Goal: Task Accomplishment & Management: Manage account settings

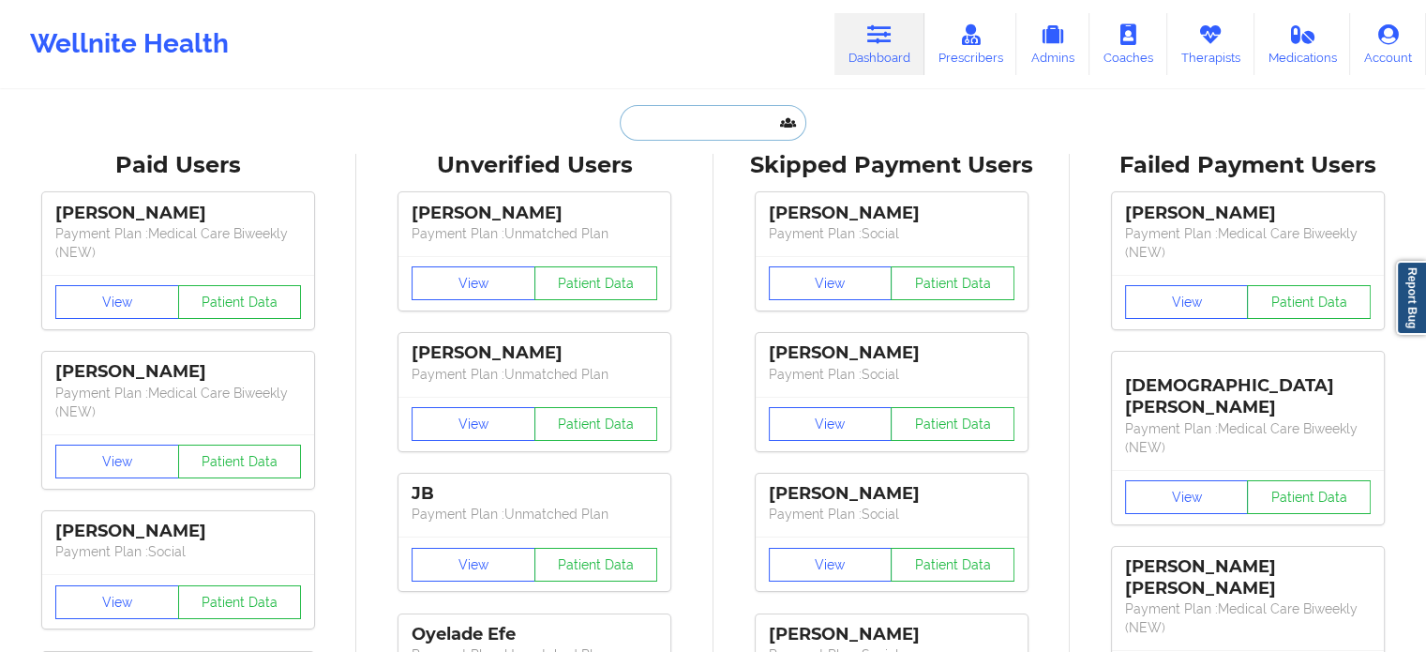
click at [720, 119] on input "text" at bounding box center [713, 123] width 186 height 36
paste input "[EMAIL_ADDRESS][DOMAIN_NAME]"
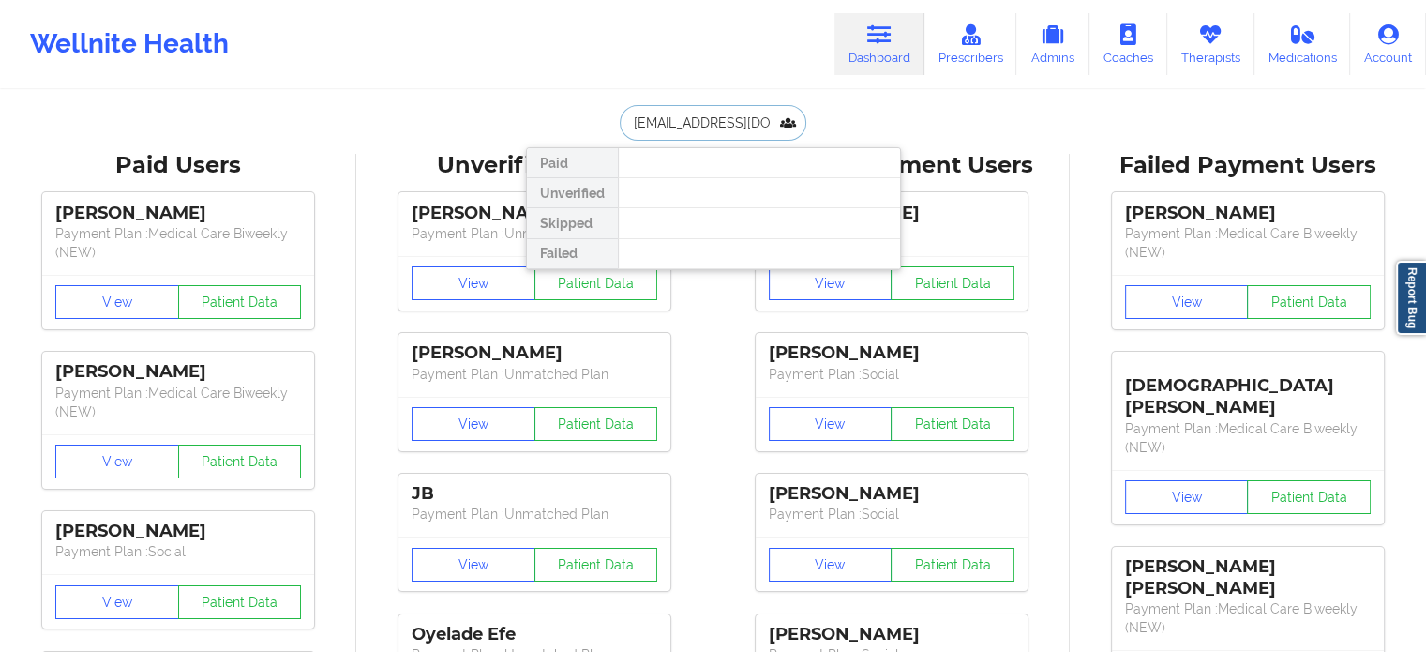
drag, startPoint x: 776, startPoint y: 127, endPoint x: 523, endPoint y: 104, distance: 254.1
click at [526, 105] on div "jandela@atnetnet.com Paid Unverified Skipped Failed" at bounding box center [713, 123] width 375 height 36
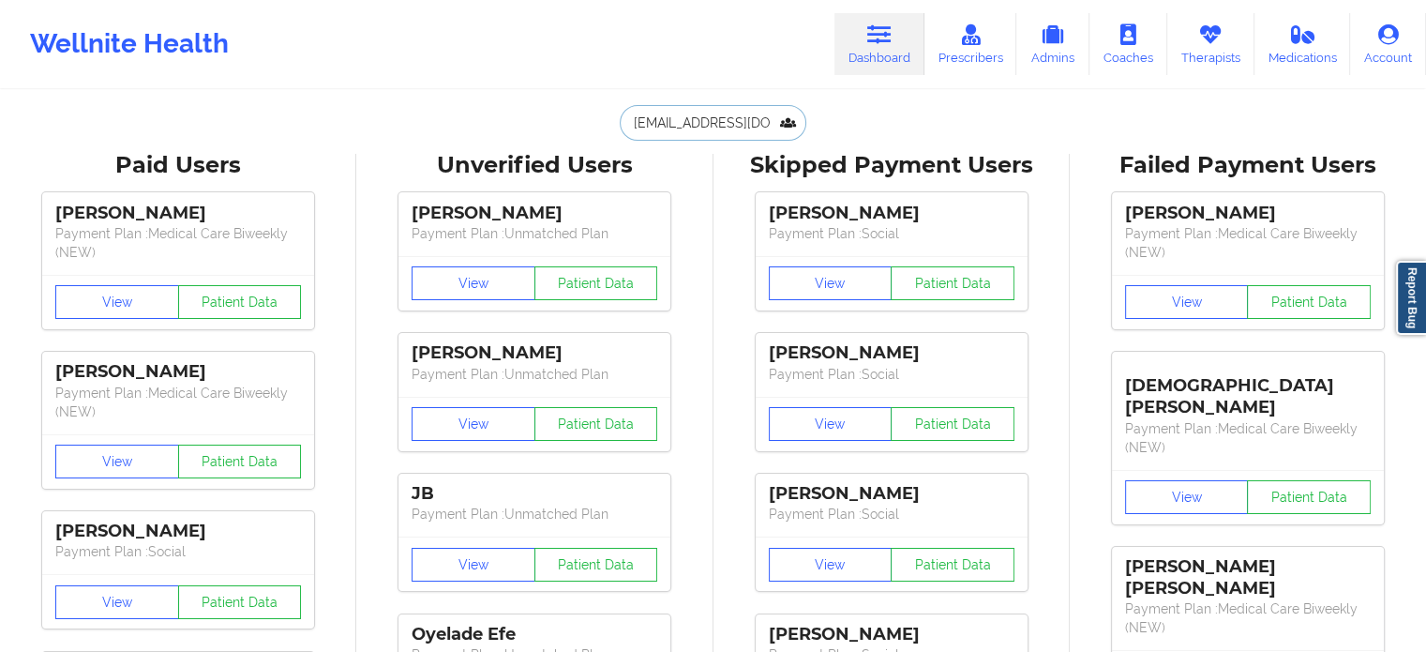
paste input "ohn@riserecoveryservices"
type input "john@riserecoveryservices.com"
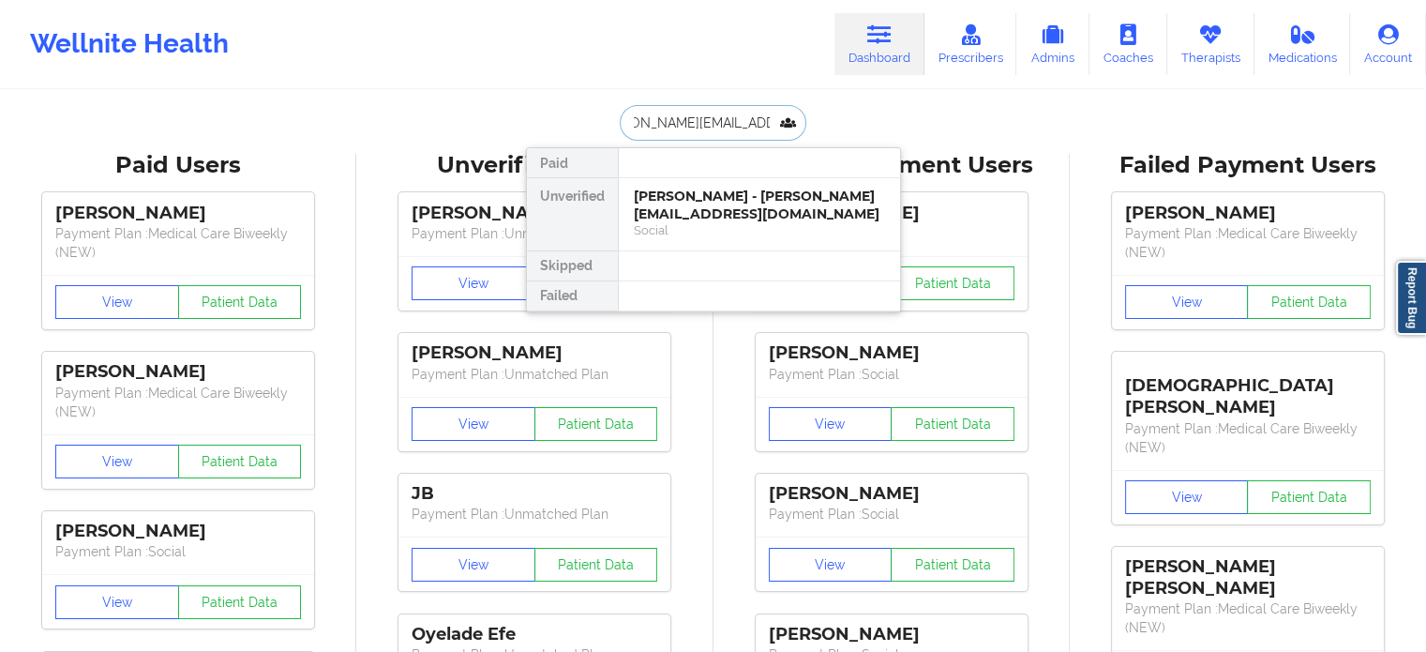
click at [725, 200] on div "John Arceneaux - john@riserecoveryservices.com" at bounding box center [759, 204] width 251 height 35
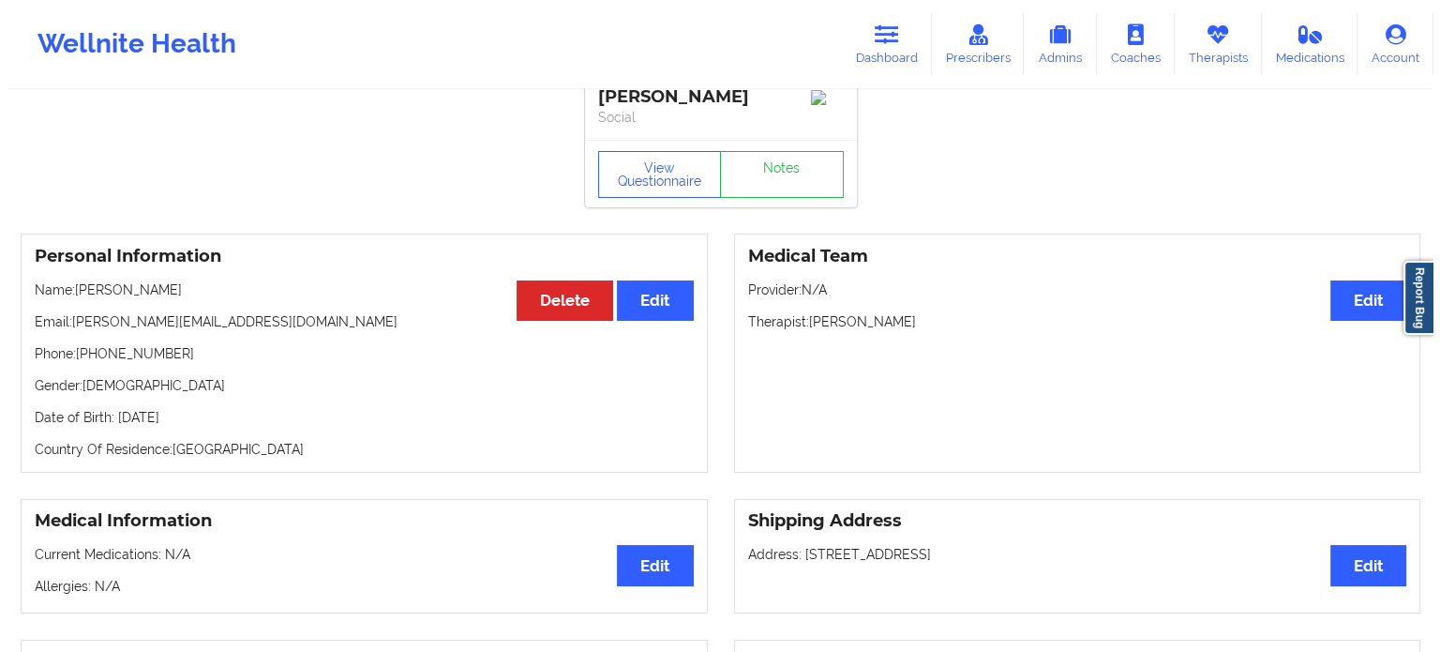
scroll to position [0, 0]
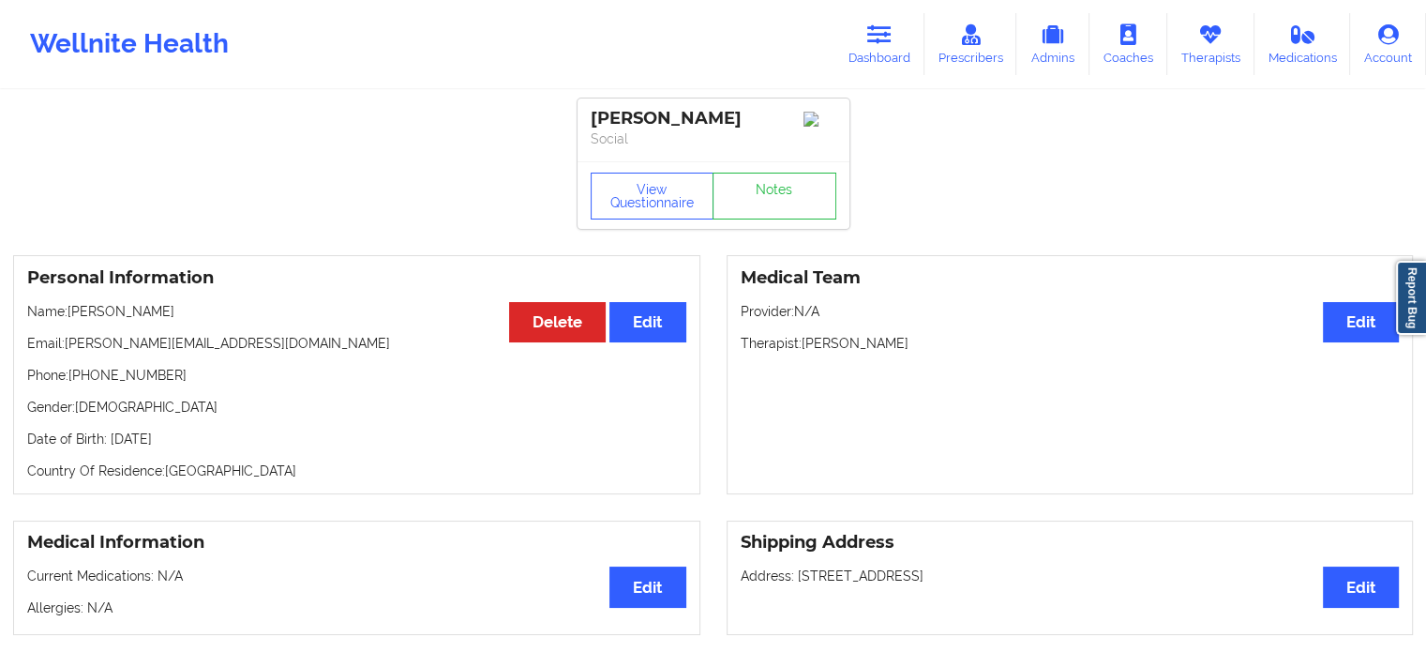
drag, startPoint x: 178, startPoint y: 315, endPoint x: 69, endPoint y: 317, distance: 108.8
click at [69, 317] on p "Name: John Arceneaux" at bounding box center [356, 311] width 659 height 19
copy p "John Arceneaux"
drag, startPoint x: 287, startPoint y: 343, endPoint x: 63, endPoint y: 353, distance: 224.3
click at [63, 352] on p "Email: john@riserecoveryservices.com" at bounding box center [356, 343] width 659 height 19
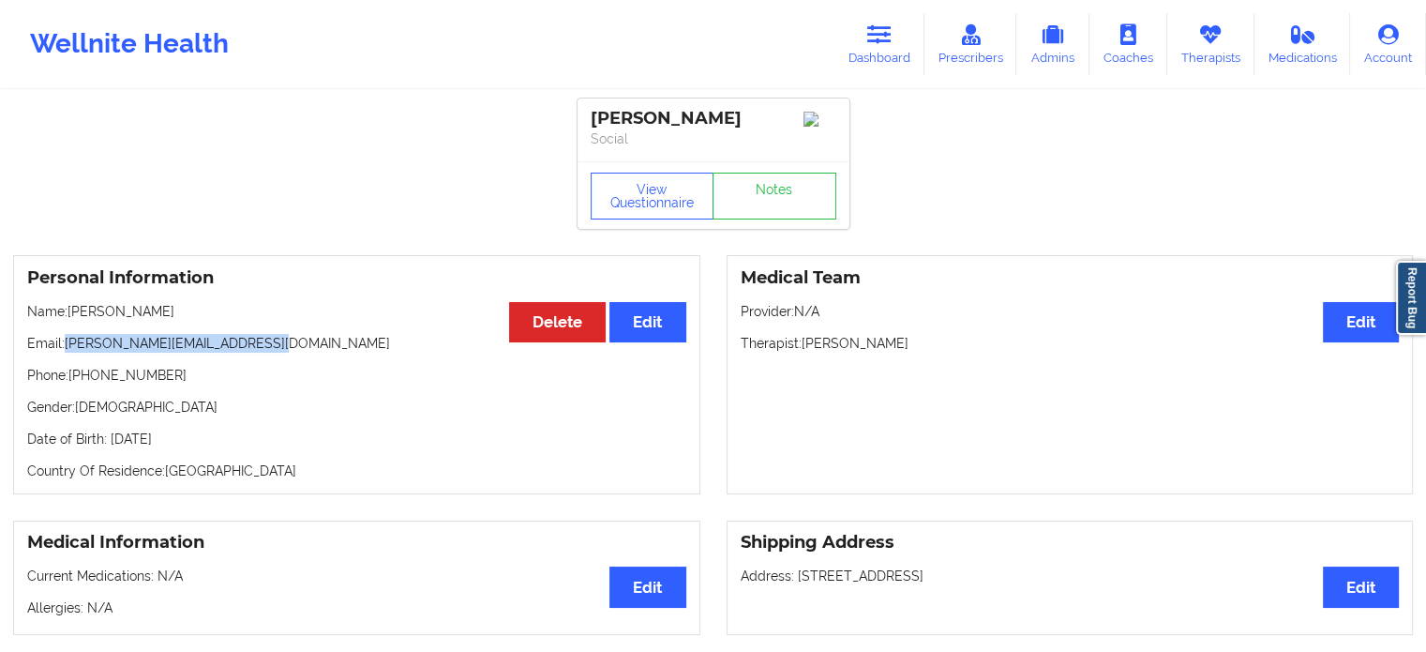
copy p "john@riserecoveryservices.com"
click at [1202, 57] on link "Therapists" at bounding box center [1210, 44] width 87 height 62
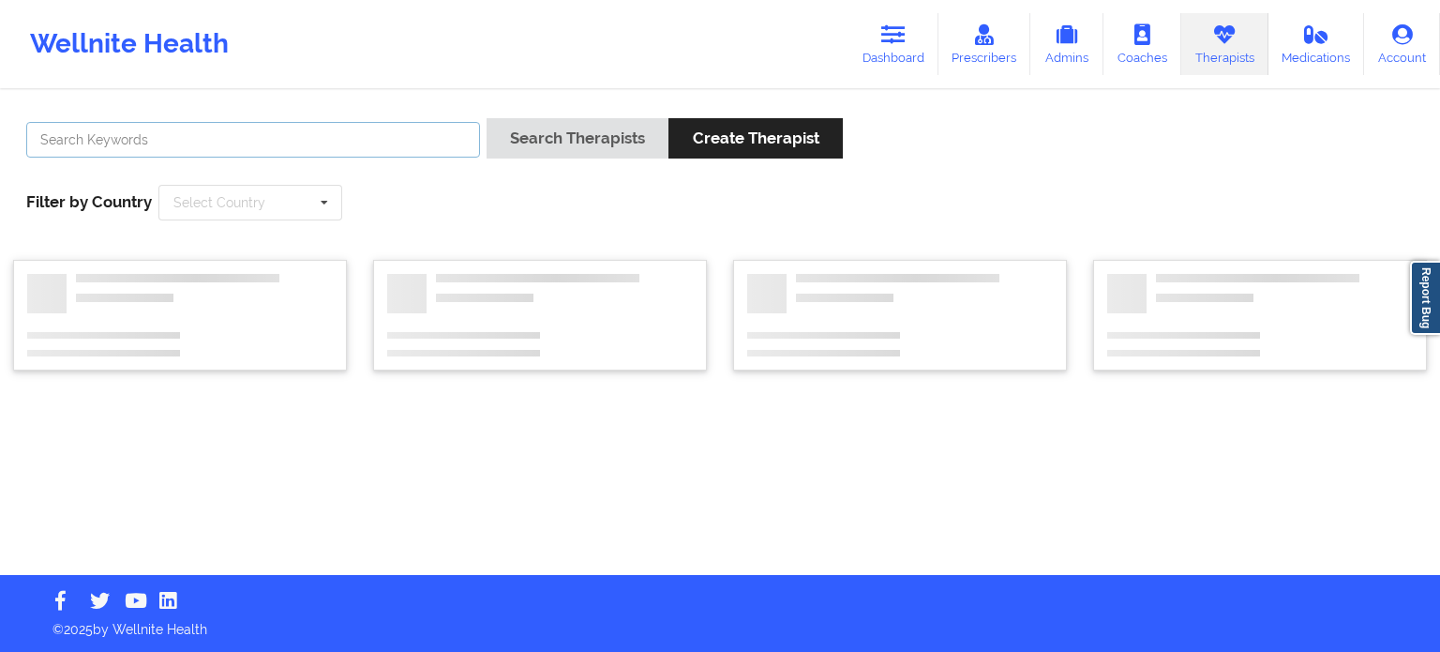
click at [360, 157] on input "text" at bounding box center [253, 140] width 454 height 36
paste input "Gina Ann Foster"
type input "Gina Ann Foster"
click at [487, 118] on button "Search Therapists" at bounding box center [578, 138] width 182 height 40
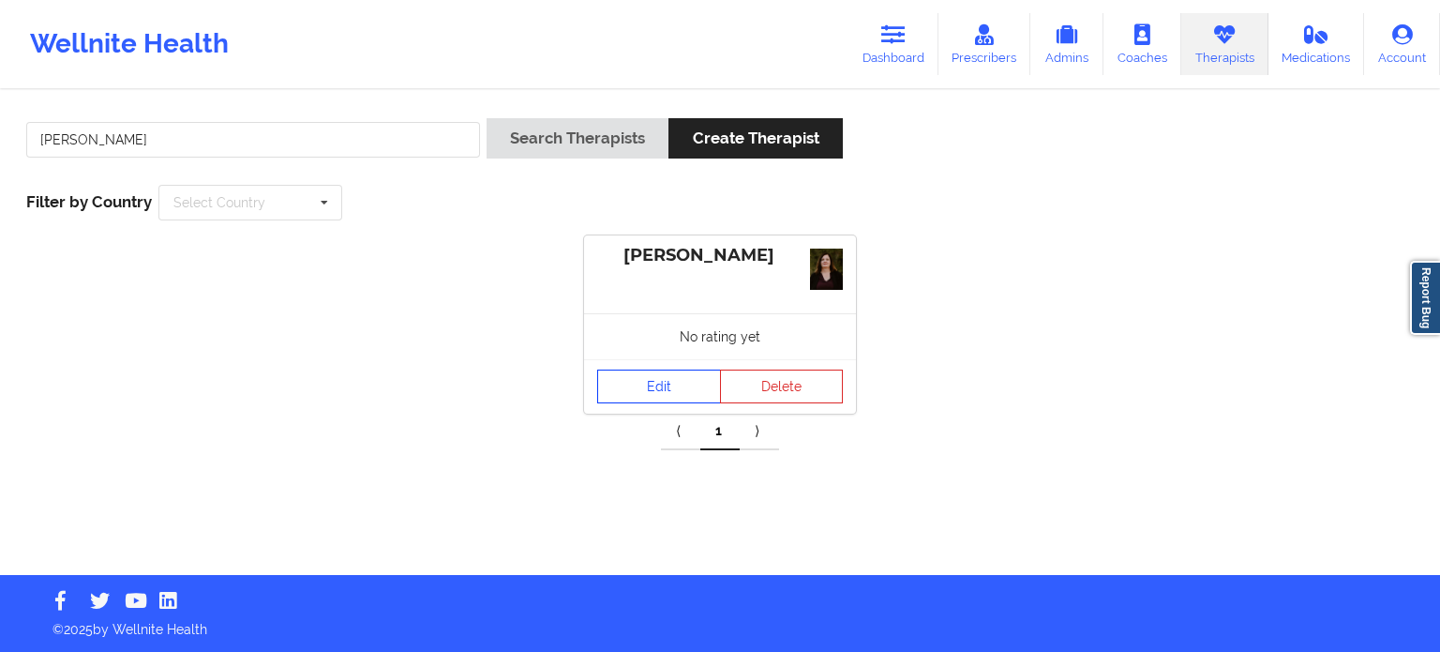
click at [651, 380] on link "Edit" at bounding box center [659, 386] width 124 height 34
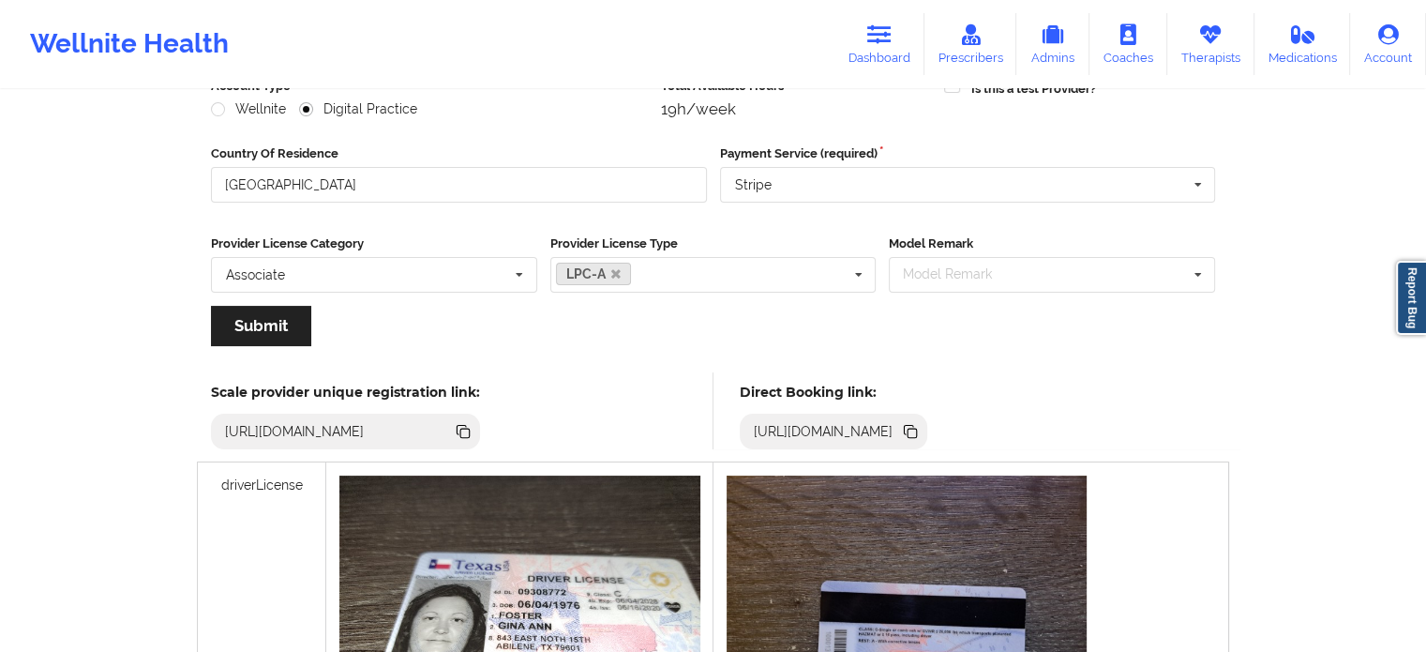
scroll to position [375, 0]
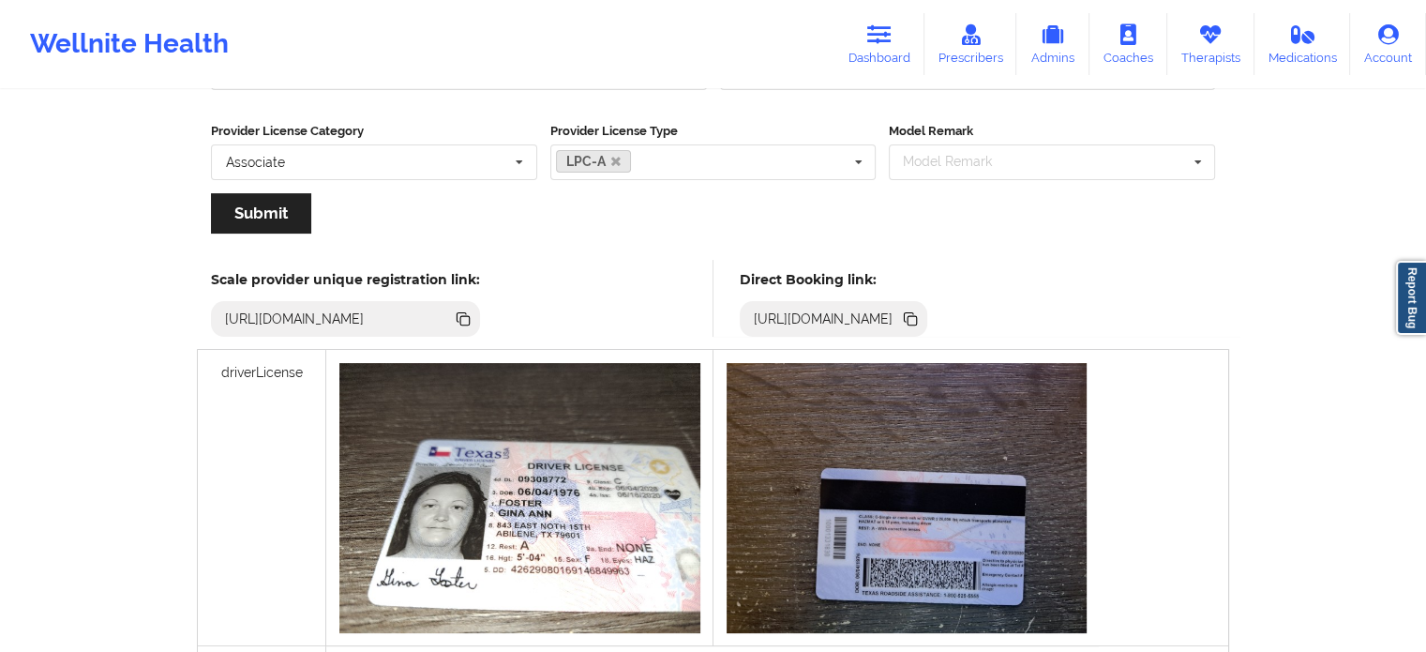
click at [917, 318] on icon at bounding box center [911, 320] width 9 height 9
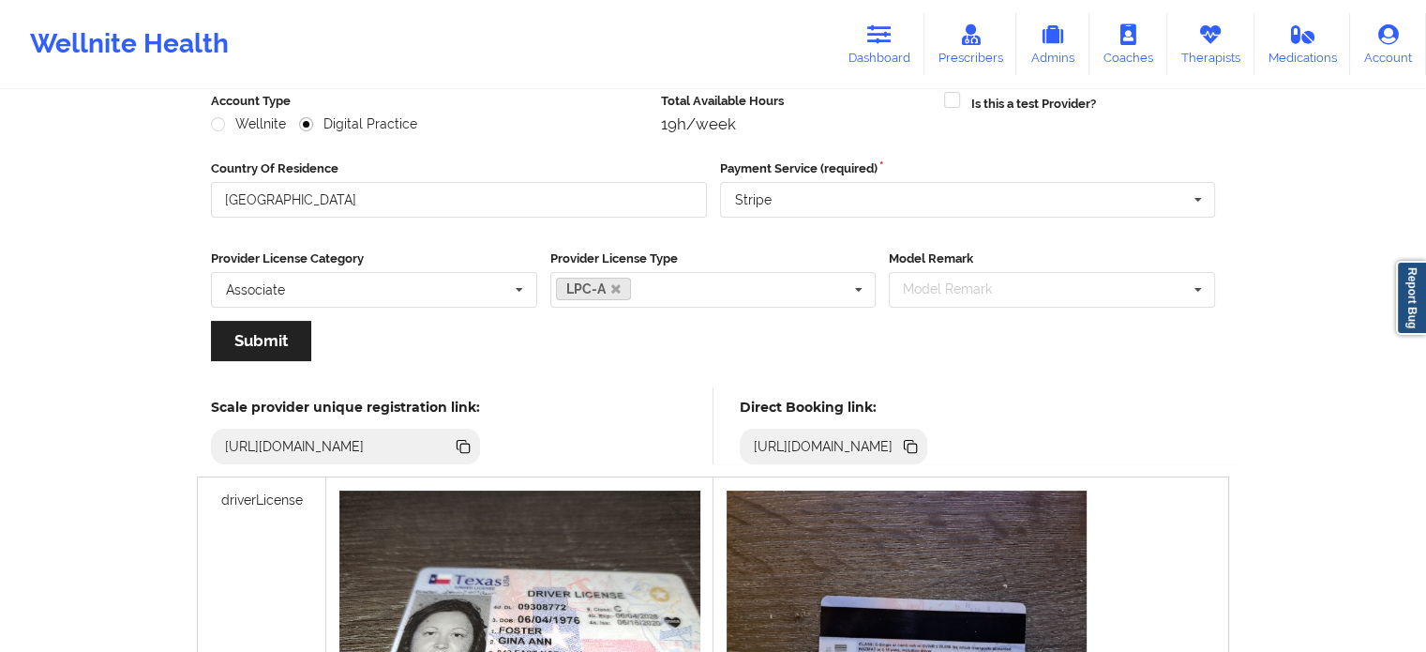
scroll to position [0, 0]
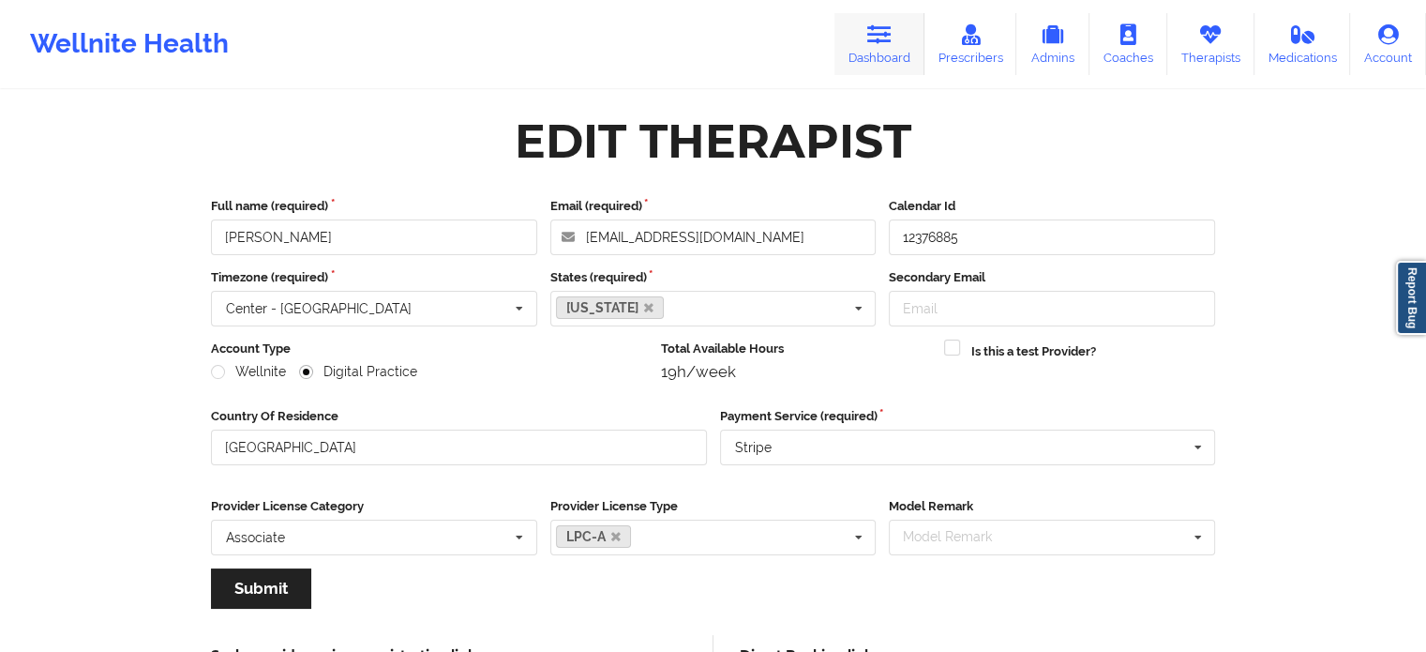
click at [872, 47] on link "Dashboard" at bounding box center [879, 44] width 90 height 62
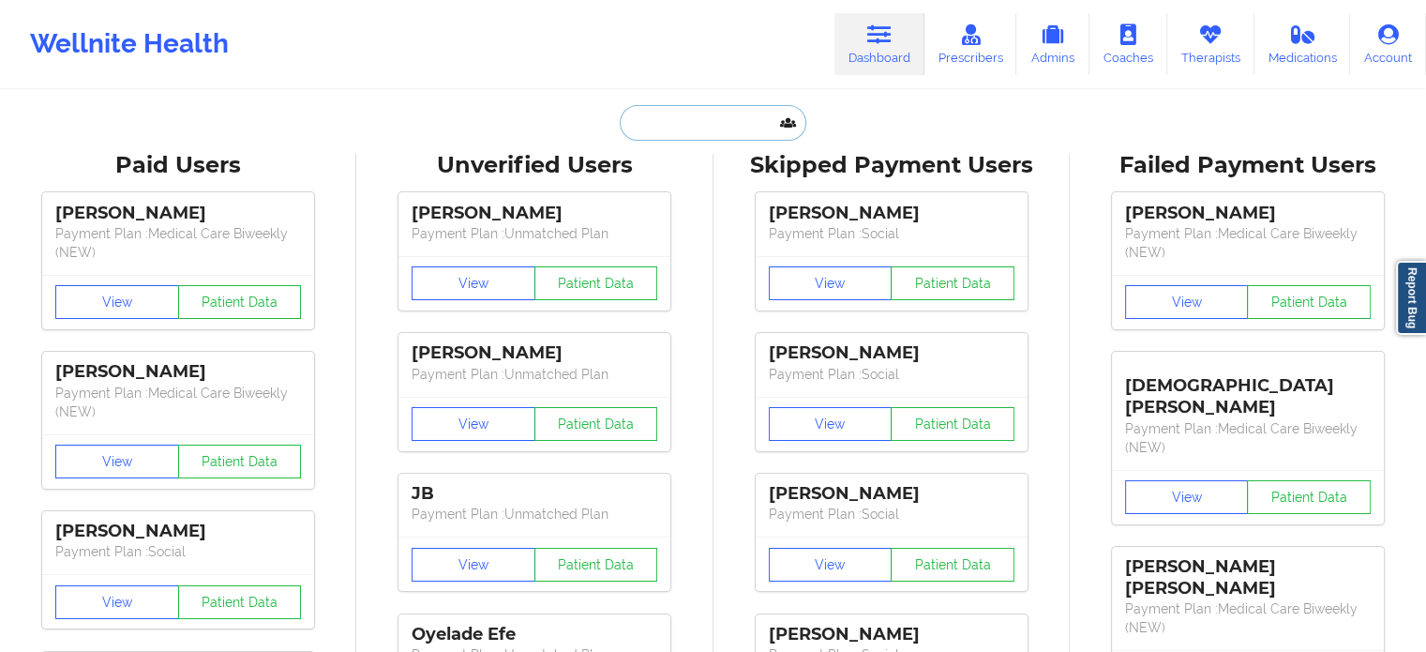
click at [688, 125] on input "text" at bounding box center [713, 123] width 186 height 36
paste input "Giselle Gonzalez"
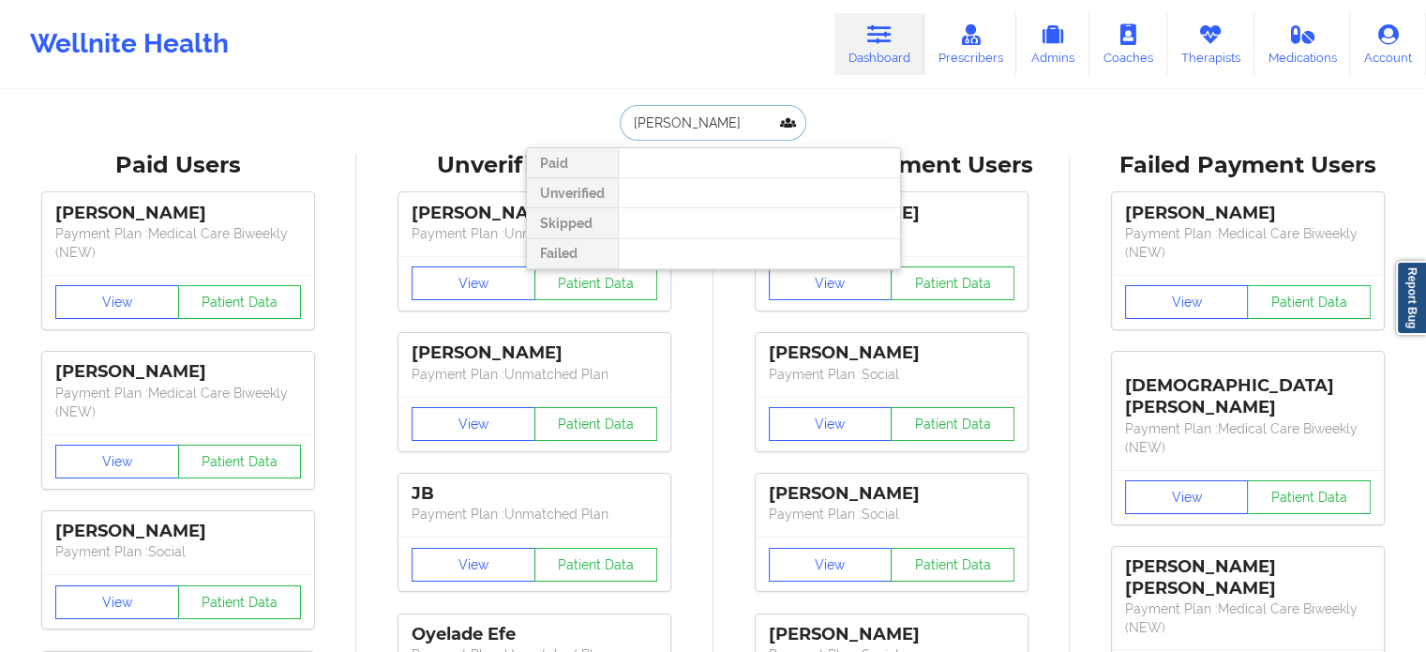
drag, startPoint x: 749, startPoint y: 119, endPoint x: 541, endPoint y: 113, distance: 208.2
click at [541, 113] on div "Giselle Gonzalez Paid Unverified Skipped Failed" at bounding box center [713, 123] width 375 height 36
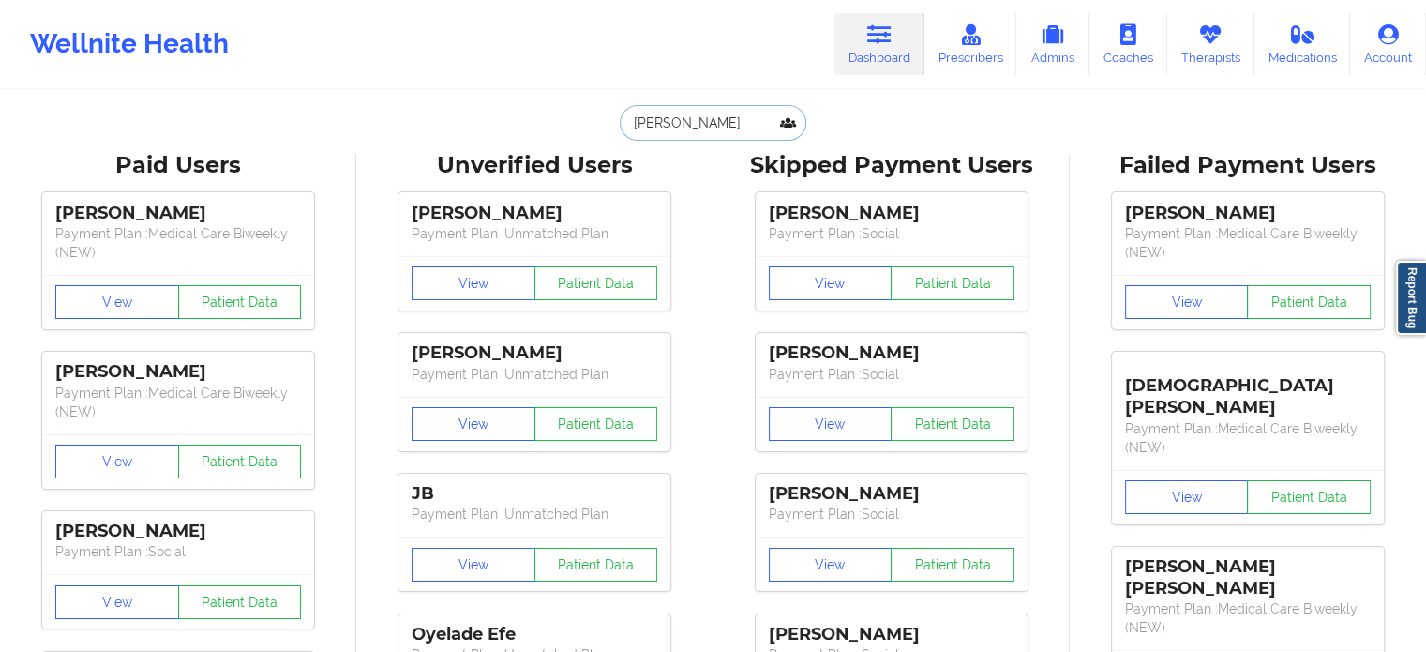
type input "Giselle Gonzalez"
